Goal: Information Seeking & Learning: Learn about a topic

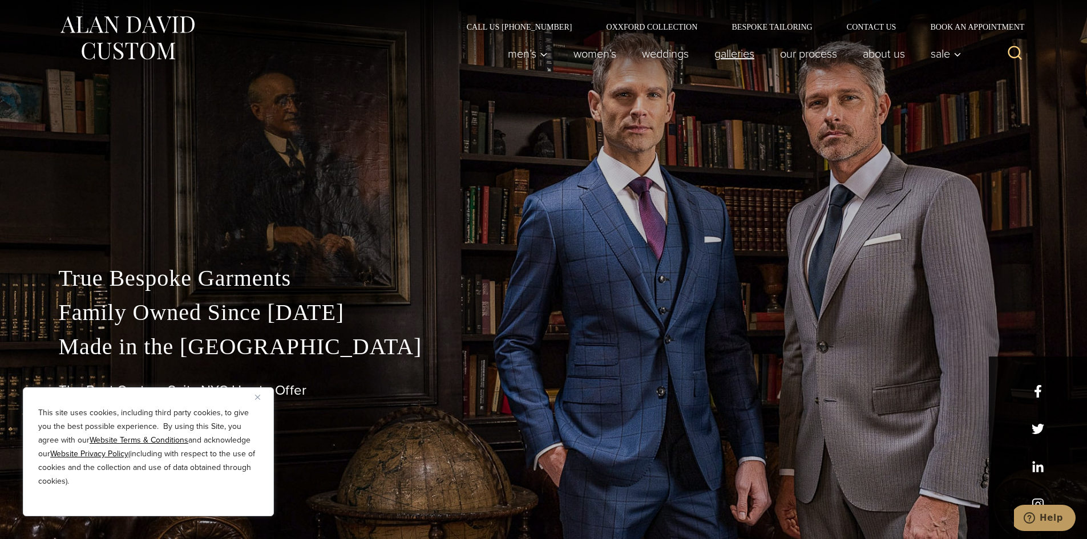
click at [746, 55] on link "Galleries" at bounding box center [734, 53] width 66 height 23
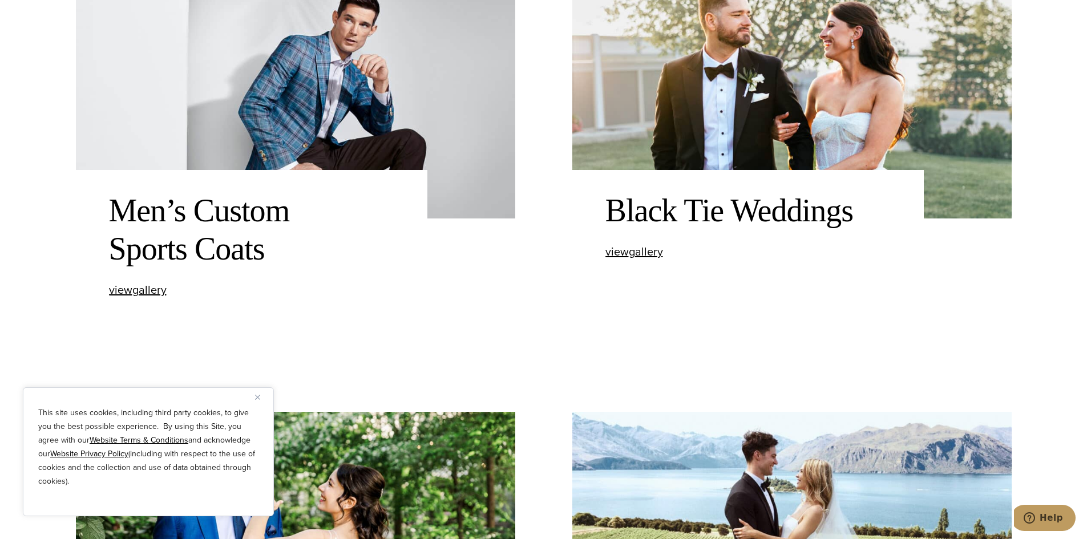
scroll to position [1027, 0]
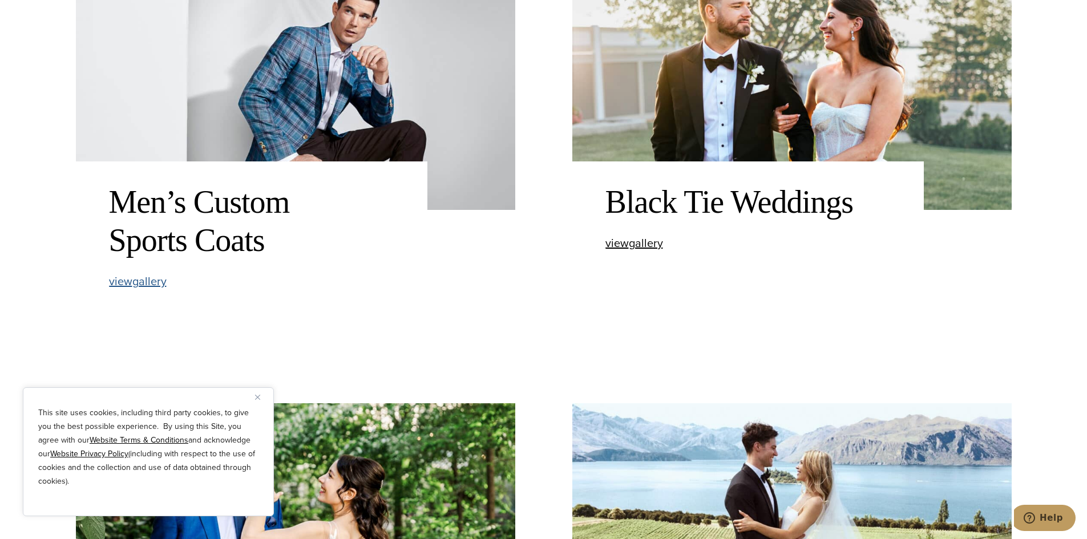
click at [148, 282] on span "view Men’s Custom Sports Coats gallery" at bounding box center [138, 281] width 58 height 17
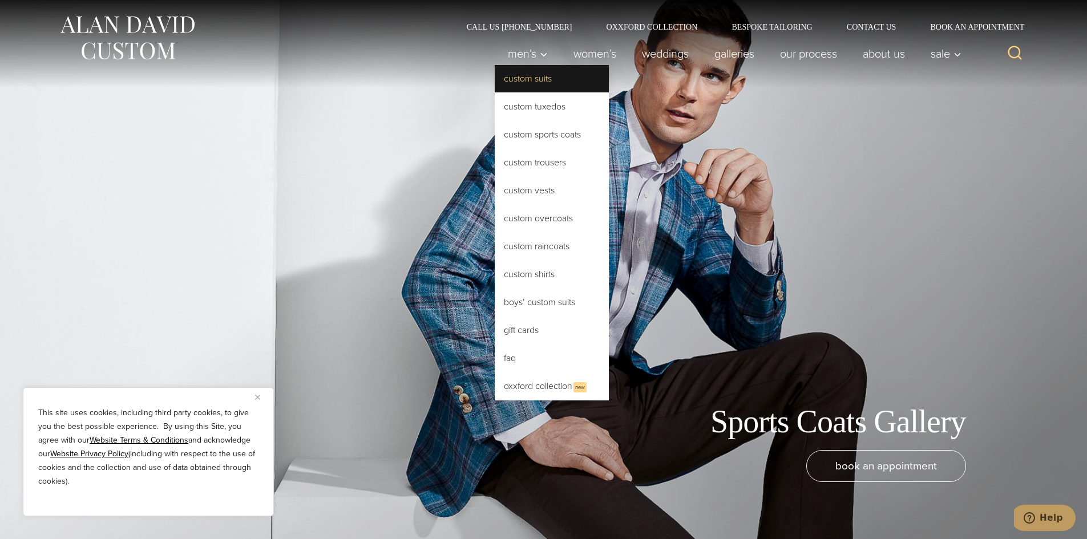
click at [534, 82] on link "Custom Suits" at bounding box center [552, 78] width 114 height 27
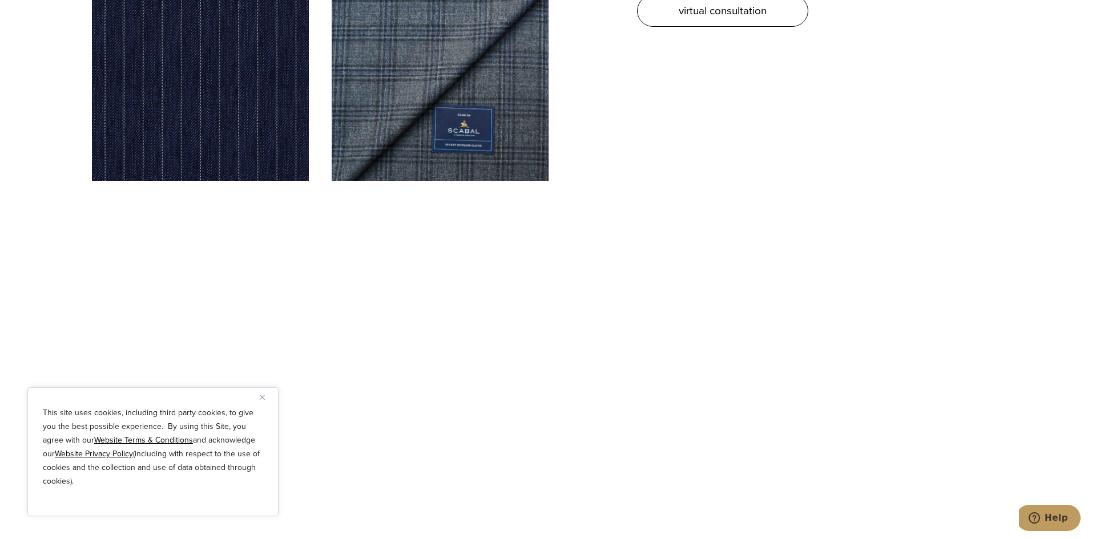
scroll to position [4166, 0]
